Goal: Task Accomplishment & Management: Use online tool/utility

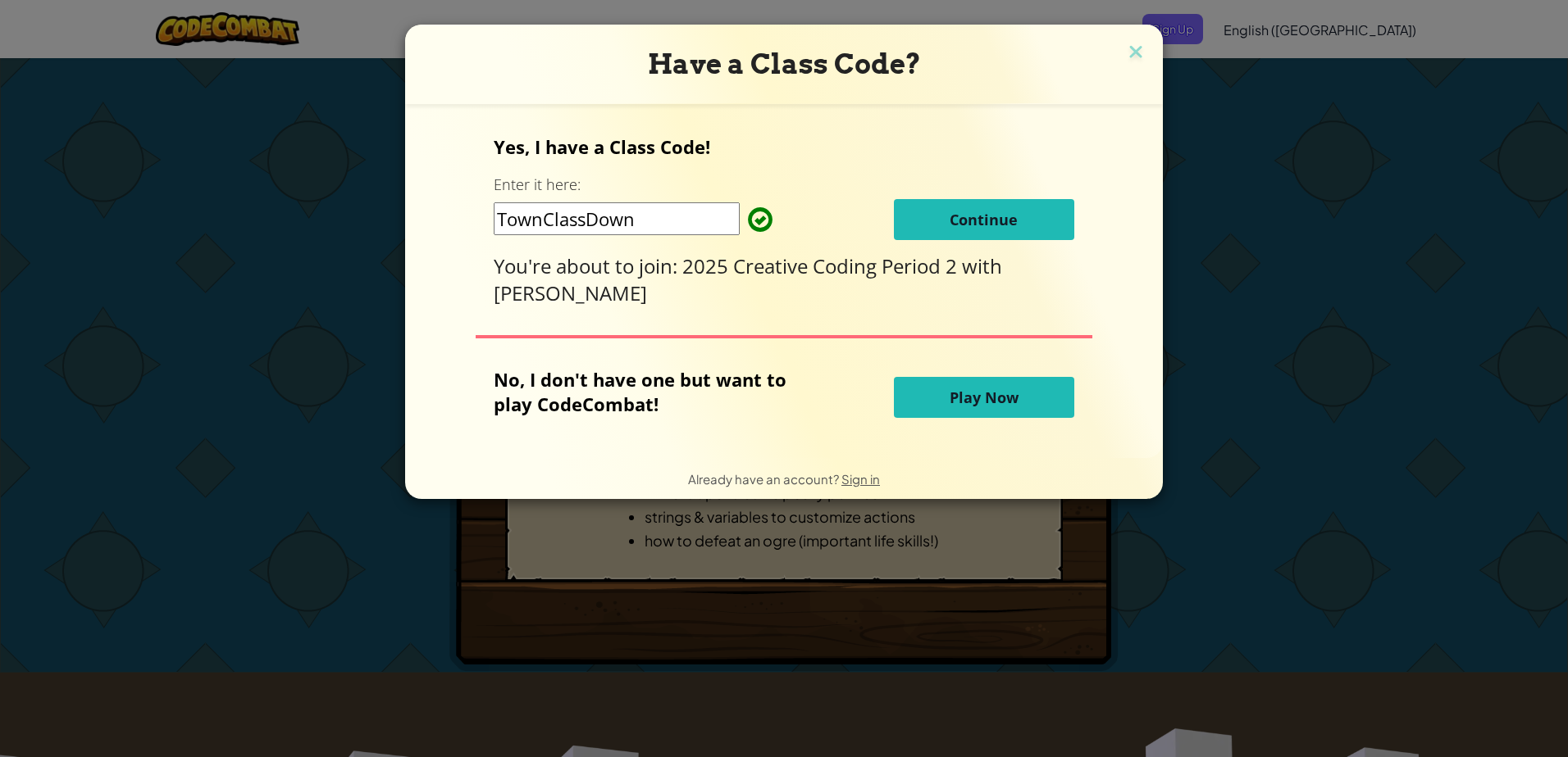
click at [941, 212] on button "Continue" at bounding box center [983, 219] width 180 height 41
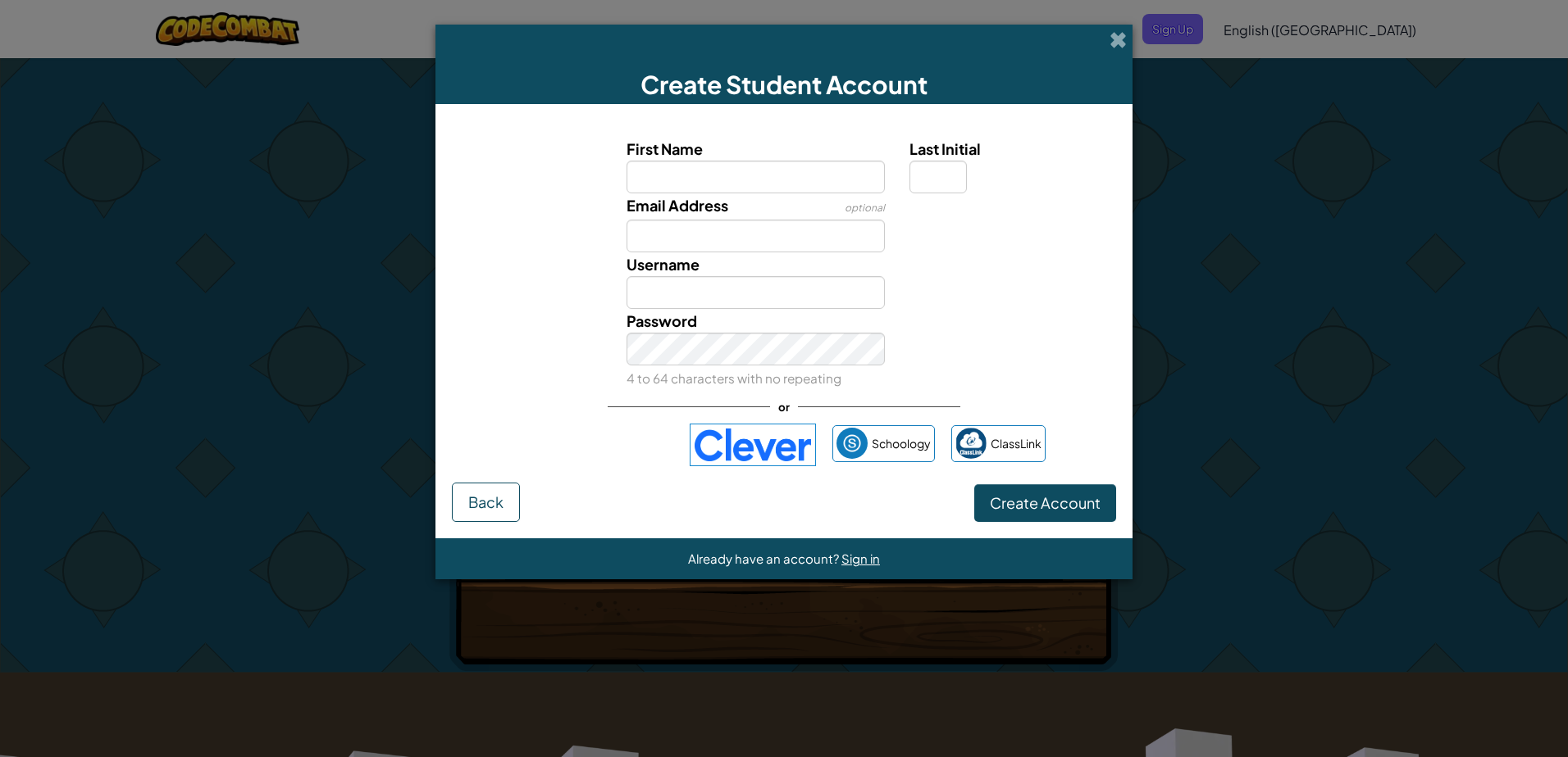
click at [744, 429] on img at bounding box center [753, 445] width 126 height 43
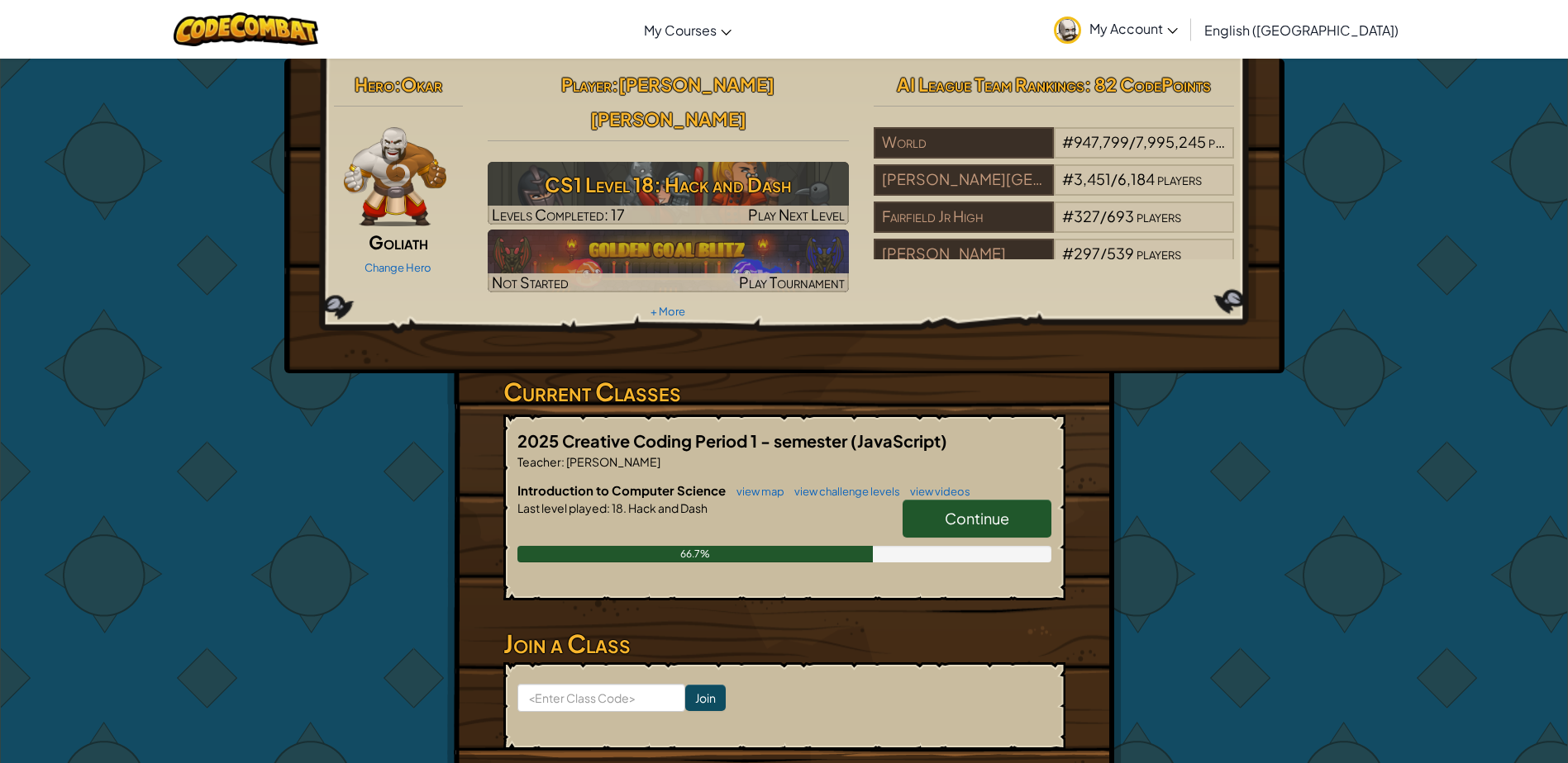
click at [963, 509] on span "Continue" at bounding box center [977, 518] width 64 height 19
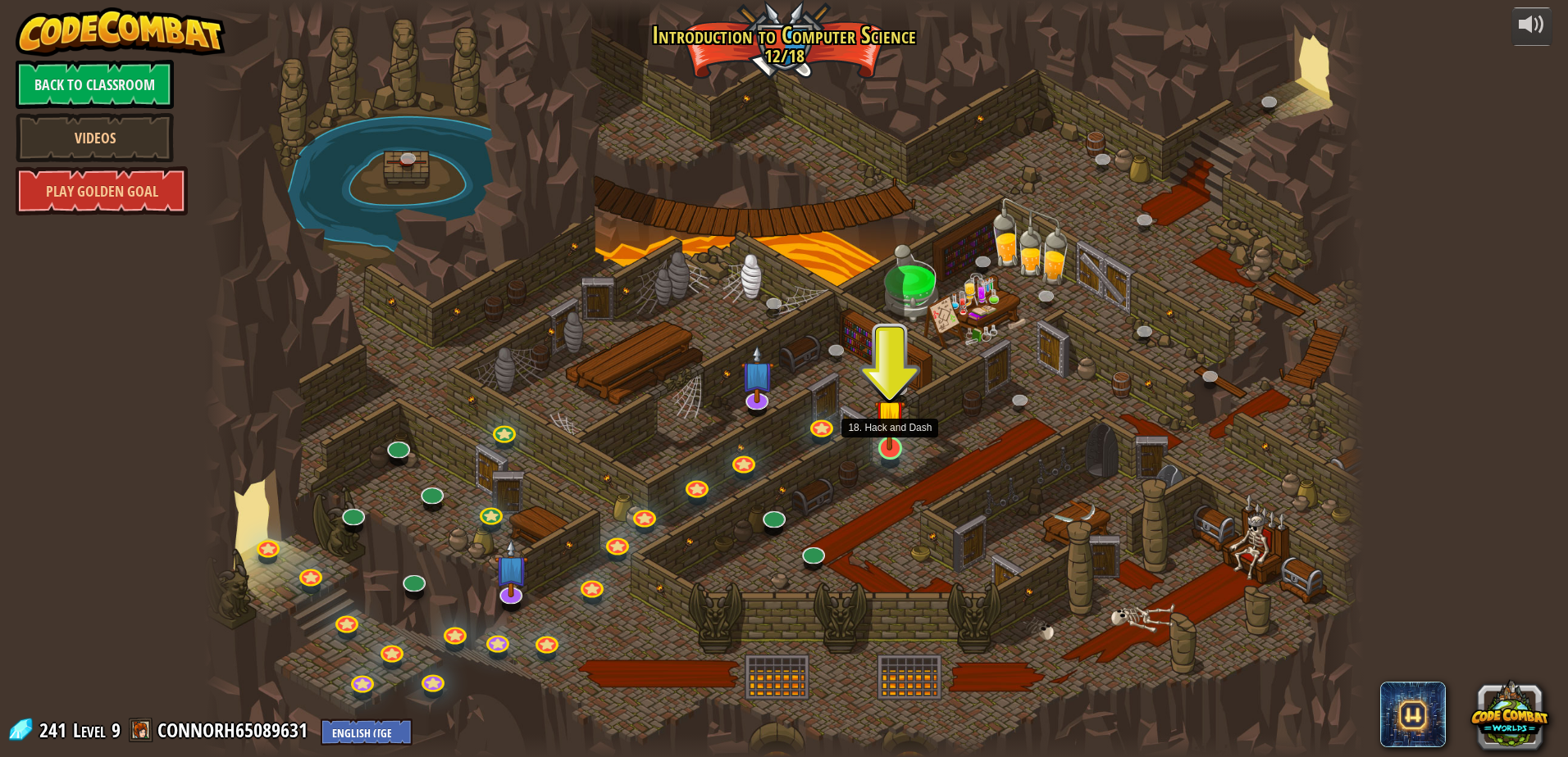
click at [885, 442] on img at bounding box center [889, 415] width 31 height 71
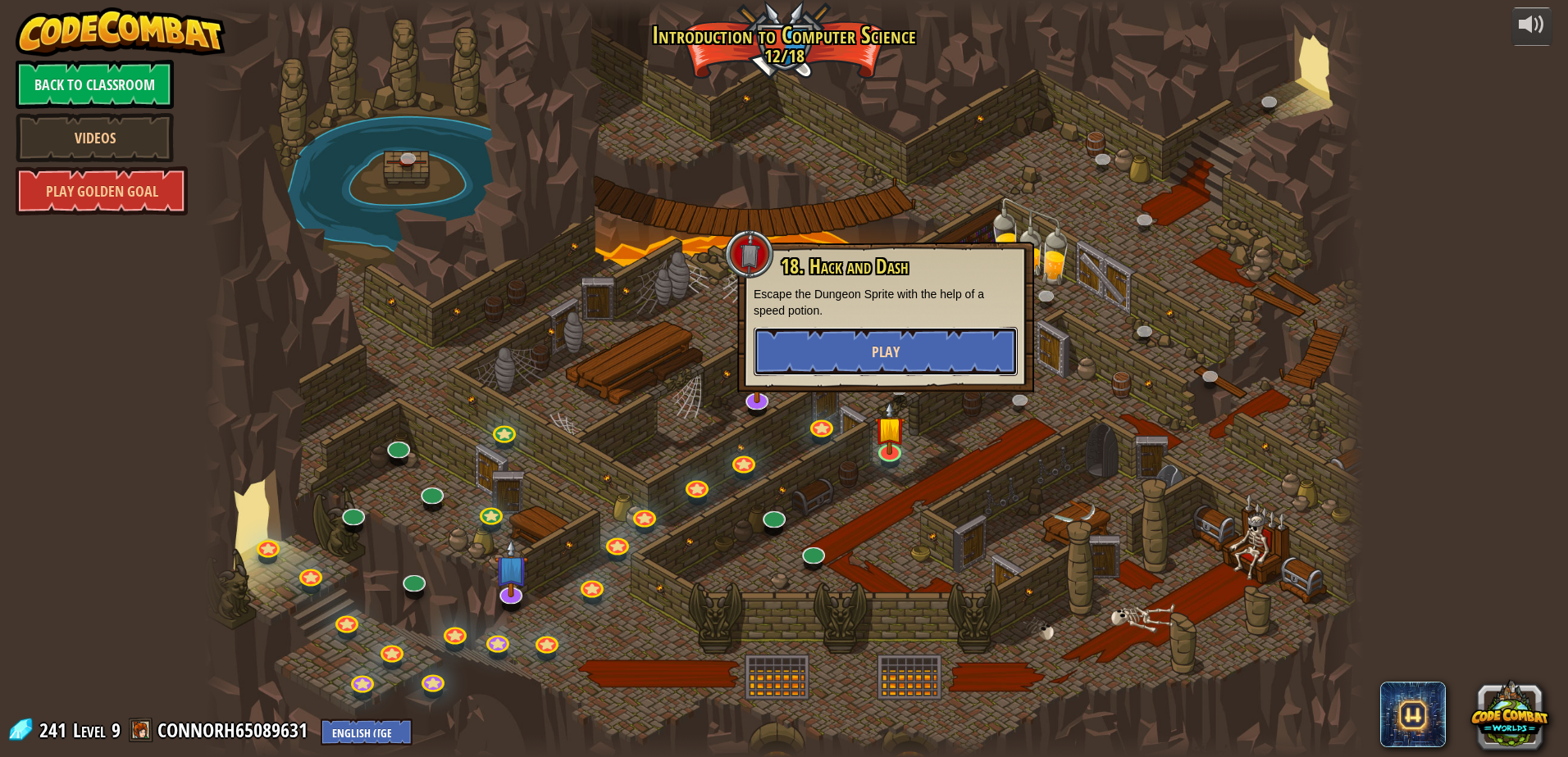
click at [870, 354] on button "Play" at bounding box center [885, 351] width 264 height 49
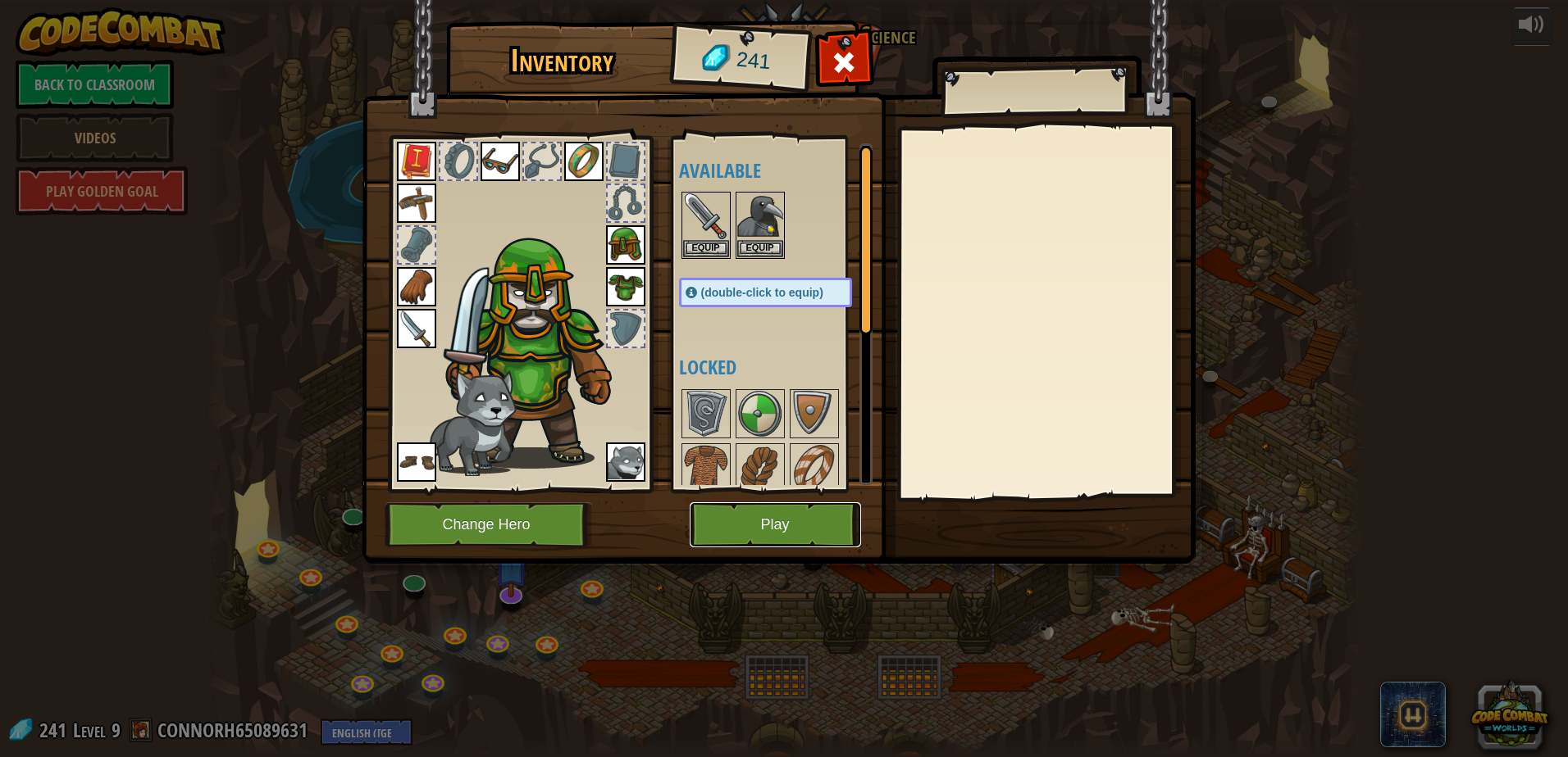
click at [744, 510] on button "Play" at bounding box center [776, 525] width 172 height 45
